Goal: Task Accomplishment & Management: Complete application form

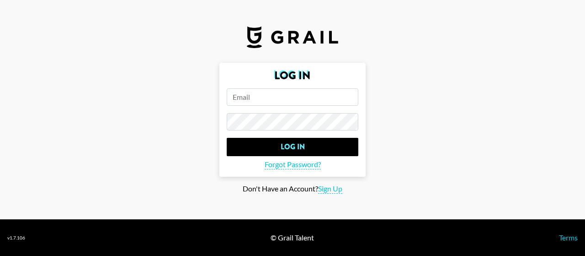
click at [253, 94] on input "email" at bounding box center [293, 96] width 132 height 17
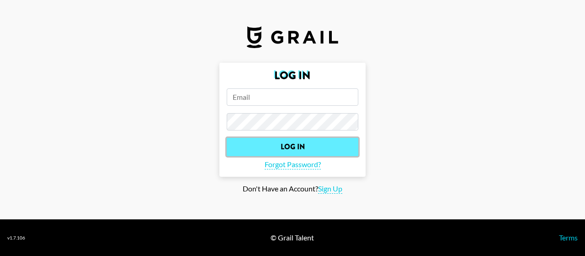
click at [292, 142] on input "Log In" at bounding box center [293, 147] width 132 height 18
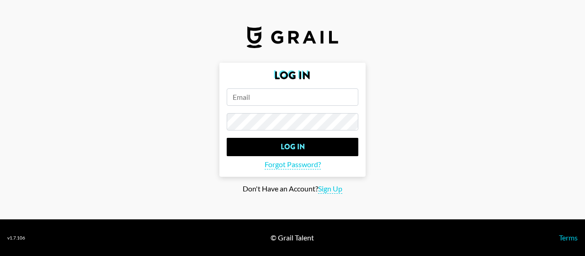
click at [290, 99] on input "email" at bounding box center [293, 96] width 132 height 17
click at [332, 191] on span "Sign Up" at bounding box center [330, 189] width 24 height 10
type input "Sign Up"
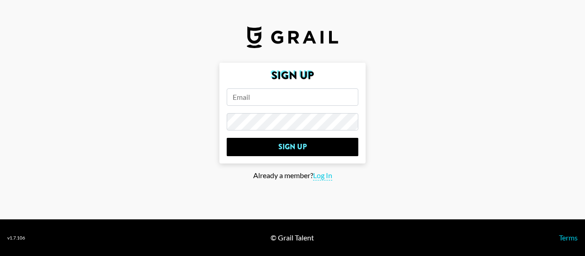
click at [263, 97] on input "email" at bounding box center [293, 96] width 132 height 17
type input "nancy@mail.polybuzz.ai"
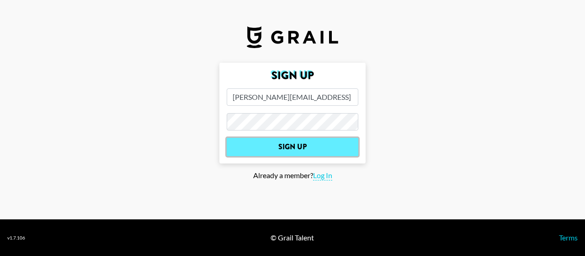
click at [288, 143] on input "Sign Up" at bounding box center [293, 147] width 132 height 18
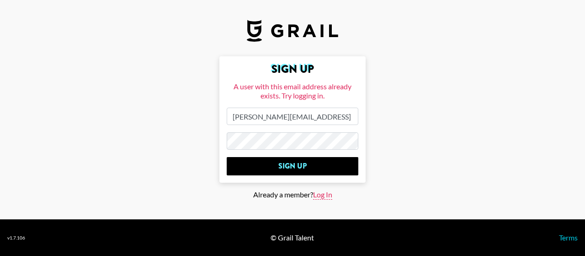
click at [320, 193] on span "Log In" at bounding box center [322, 195] width 19 height 10
type input "Log In"
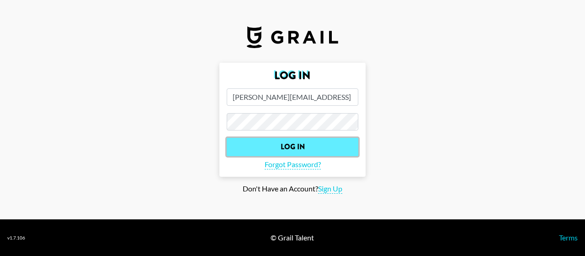
click at [311, 145] on input "Log In" at bounding box center [293, 147] width 132 height 18
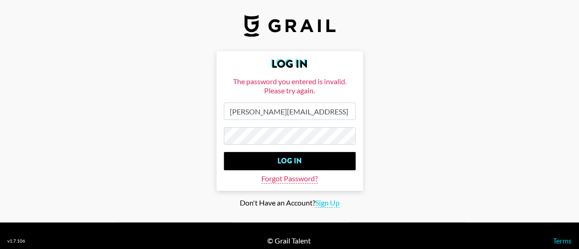
click at [292, 182] on span "Forgot Password?" at bounding box center [289, 179] width 56 height 10
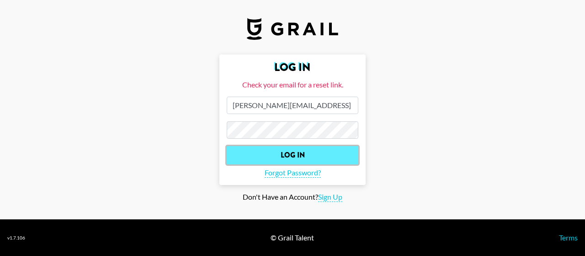
click at [312, 152] on input "Log In" at bounding box center [293, 155] width 132 height 18
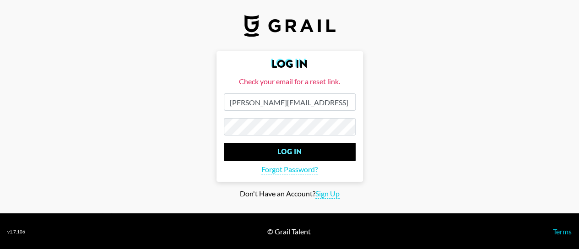
click at [172, 125] on main "Log In Check your email for a reset link. nancy@mail.polybuzz.ai Log In Forgot …" at bounding box center [289, 124] width 564 height 147
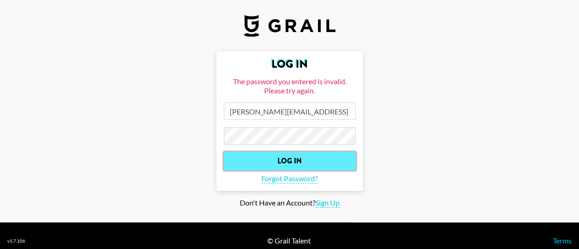
click at [295, 161] on input "Log In" at bounding box center [290, 161] width 132 height 18
click at [291, 160] on input "Log In" at bounding box center [290, 161] width 132 height 18
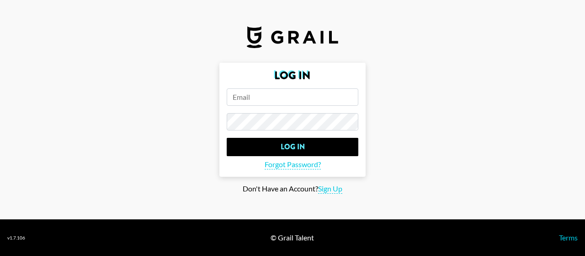
click at [266, 95] on input "email" at bounding box center [293, 96] width 132 height 17
click at [271, 103] on input "email" at bounding box center [293, 96] width 132 height 17
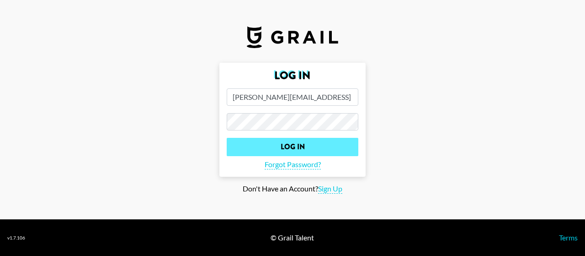
type input "nancy@mail.polybuzz.ai"
click at [293, 144] on input "Log In" at bounding box center [293, 147] width 132 height 18
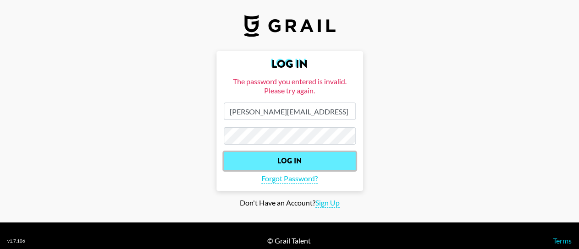
click at [304, 159] on input "Log In" at bounding box center [290, 161] width 132 height 18
click at [304, 161] on input "Log In" at bounding box center [290, 161] width 132 height 18
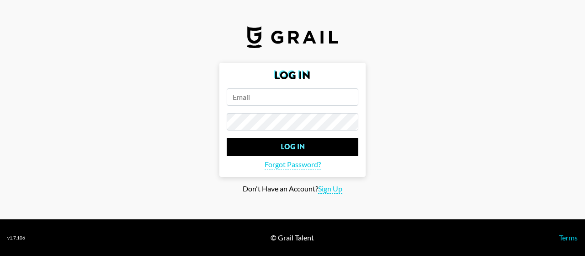
click at [281, 97] on input "email" at bounding box center [293, 96] width 132 height 17
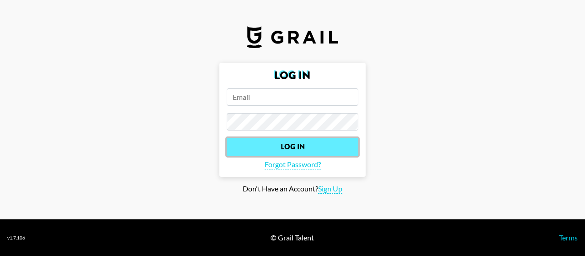
click at [295, 143] on input "Log In" at bounding box center [293, 147] width 132 height 18
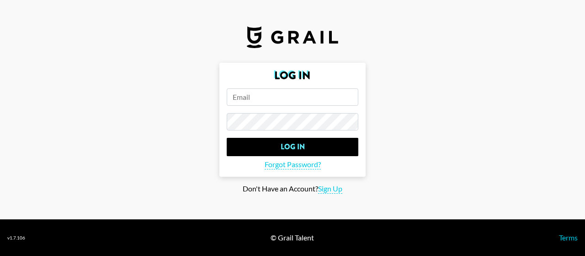
click at [290, 97] on input "email" at bounding box center [293, 96] width 132 height 17
click at [292, 99] on input "email" at bounding box center [293, 96] width 132 height 17
type input "[PERSON_NAME][EMAIL_ADDRESS]"
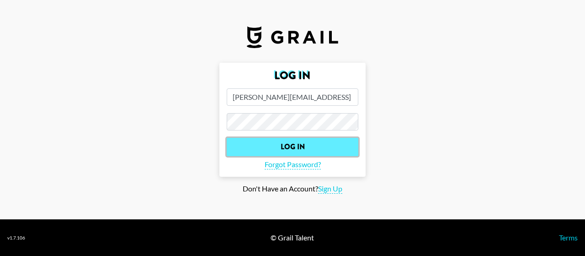
click at [285, 147] on input "Log In" at bounding box center [293, 147] width 132 height 18
